Goal: Information Seeking & Learning: Learn about a topic

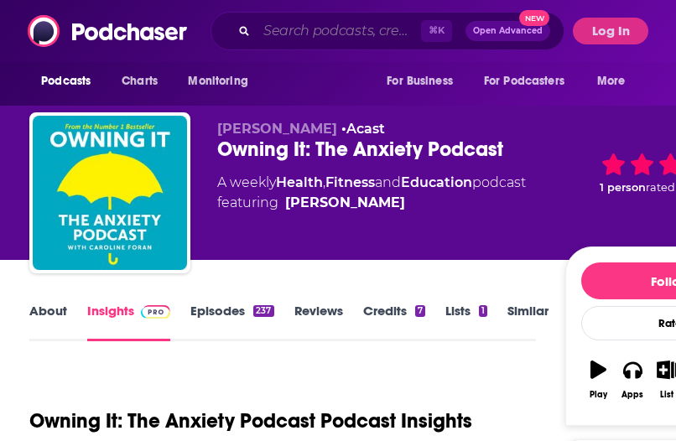
click at [300, 28] on input "Search podcasts, credits, & more..." at bounding box center [339, 31] width 164 height 27
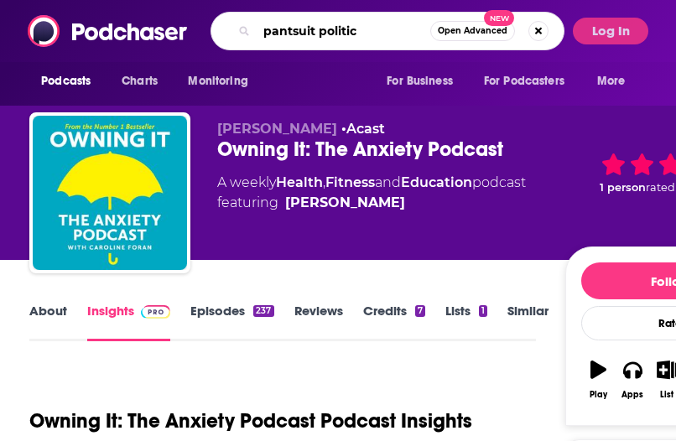
type input "pantsuit politics"
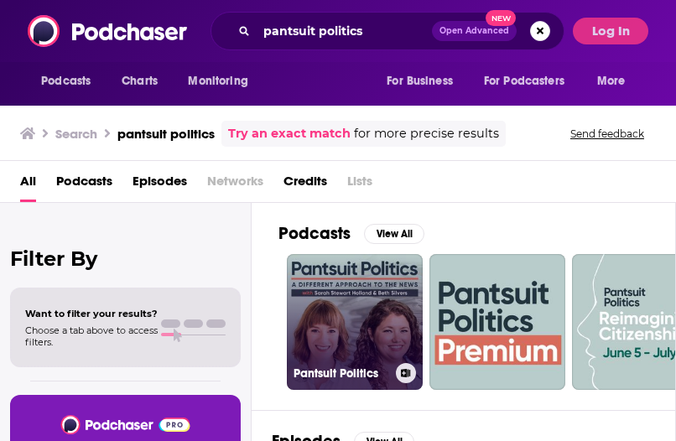
click at [363, 339] on link "Pantsuit Politics" at bounding box center [355, 322] width 136 height 136
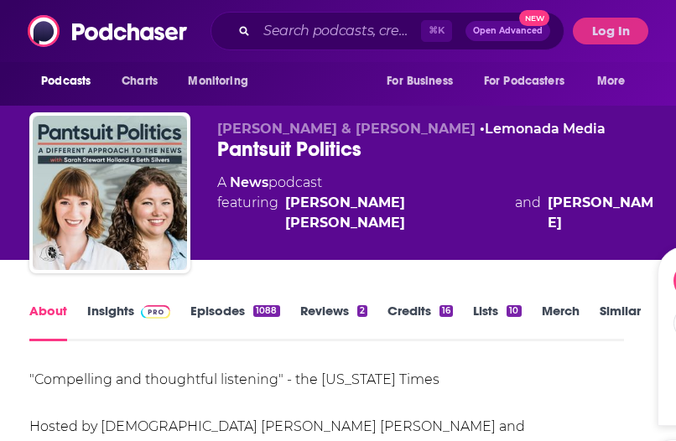
scroll to position [128, 0]
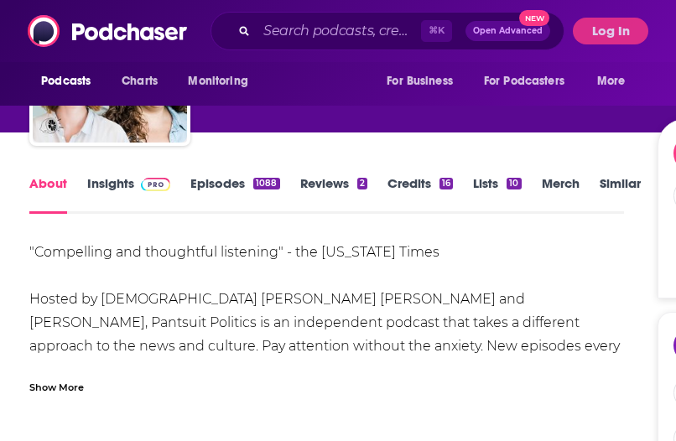
click at [191, 310] on div ""Compelling and thoughtful listening" - the [US_STATE] Times Hosted by [DEMOGRA…" at bounding box center [326, 335] width 595 height 188
click at [60, 389] on div "Show More" at bounding box center [56, 387] width 55 height 16
click at [248, 326] on div ""Compelling and thoughtful listening" - the [US_STATE] Times Hosted by [DEMOGRA…" at bounding box center [326, 335] width 595 height 188
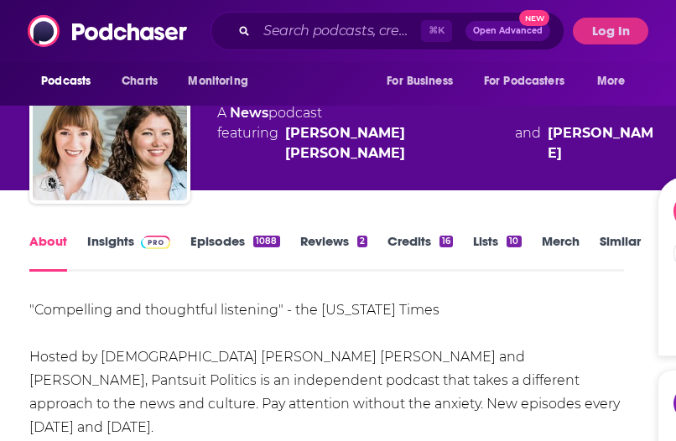
scroll to position [0, 0]
